Goal: Find specific page/section: Find specific page/section

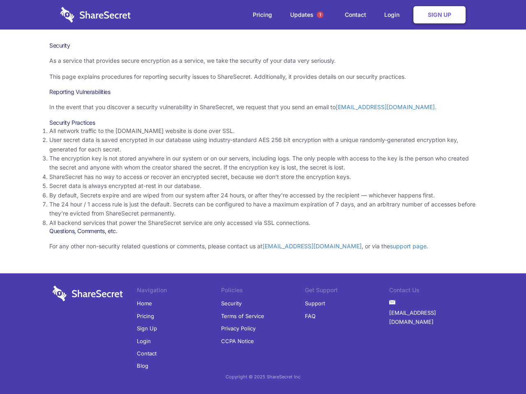
click at [263, 197] on li "By default, Secrets expire and are wiped from our system after 24 hours, or aft…" at bounding box center [262, 195] width 427 height 9
click at [320, 15] on span "1" at bounding box center [320, 14] width 7 height 7
